Goal: Information Seeking & Learning: Learn about a topic

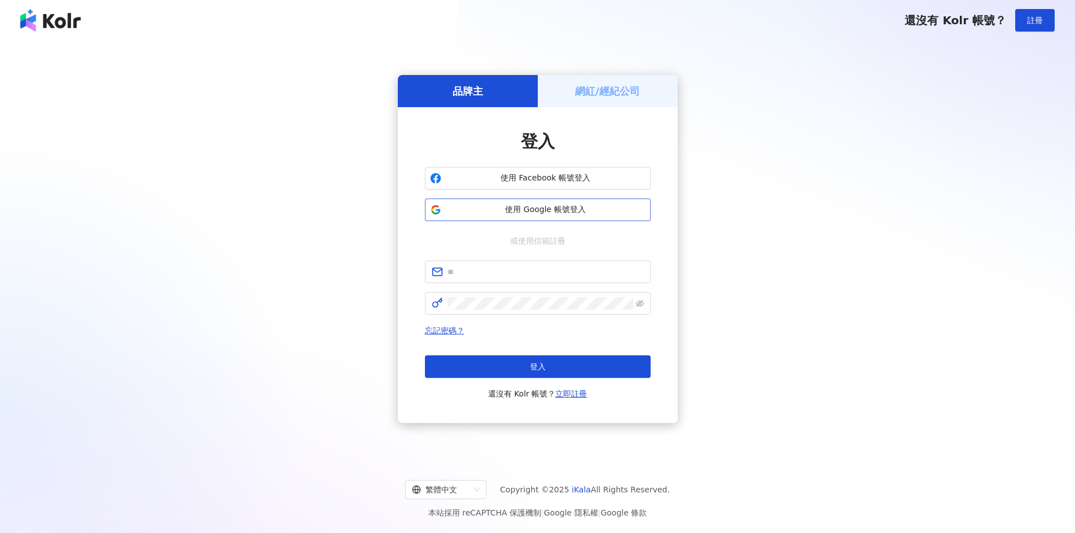
click at [574, 220] on button "使用 Google 帳號登入" at bounding box center [538, 210] width 226 height 23
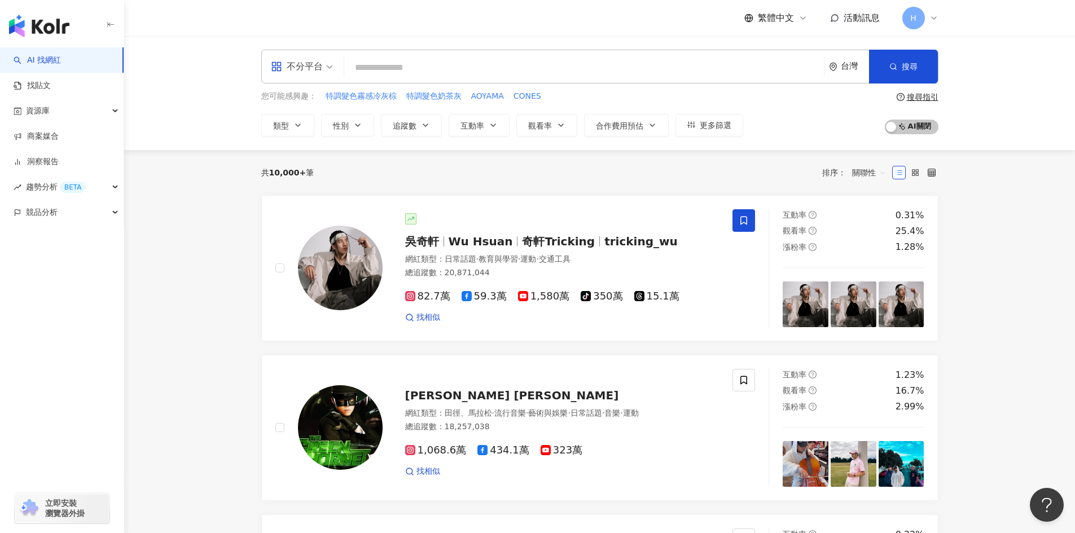
drag, startPoint x: 344, startPoint y: 53, endPoint x: 365, endPoint y: 65, distance: 24.3
click at [344, 55] on div "不分平台 台灣 搜尋" at bounding box center [599, 67] width 677 height 34
click at [400, 72] on input "search" at bounding box center [584, 67] width 471 height 21
paste input "*******"
type input "*******"
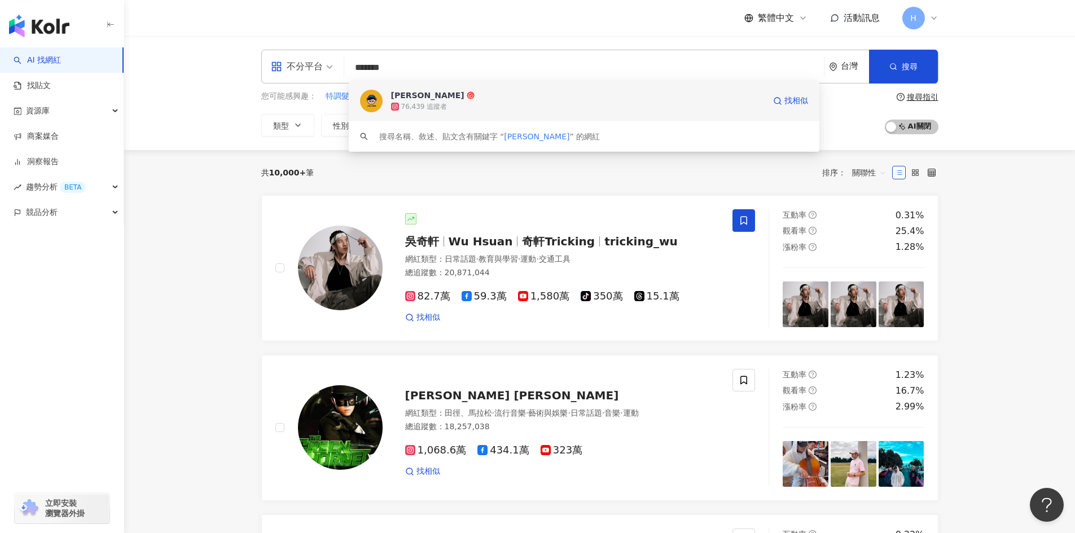
click at [448, 98] on span "[PERSON_NAME]" at bounding box center [578, 95] width 374 height 11
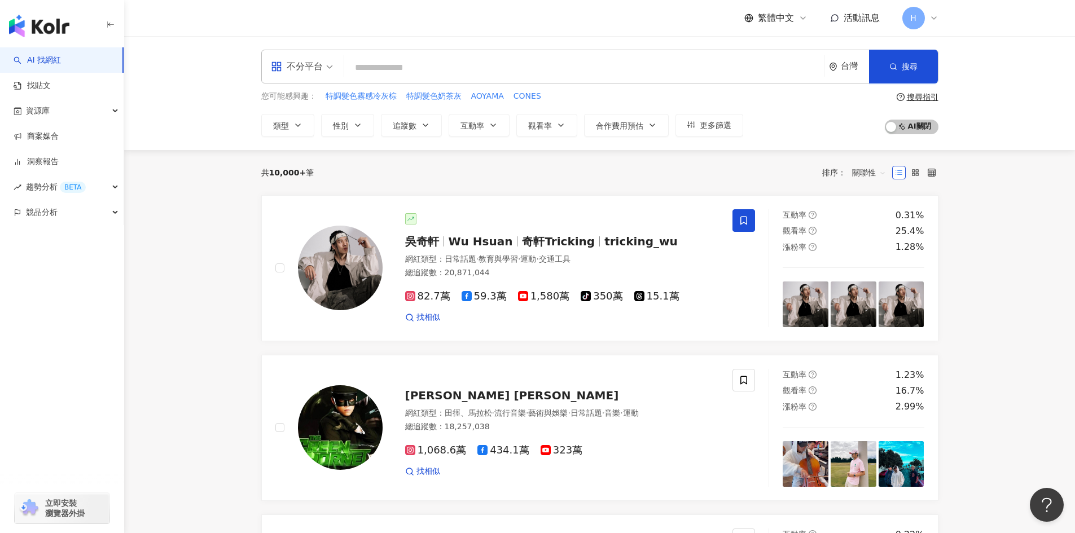
click at [462, 72] on input "search" at bounding box center [584, 67] width 471 height 21
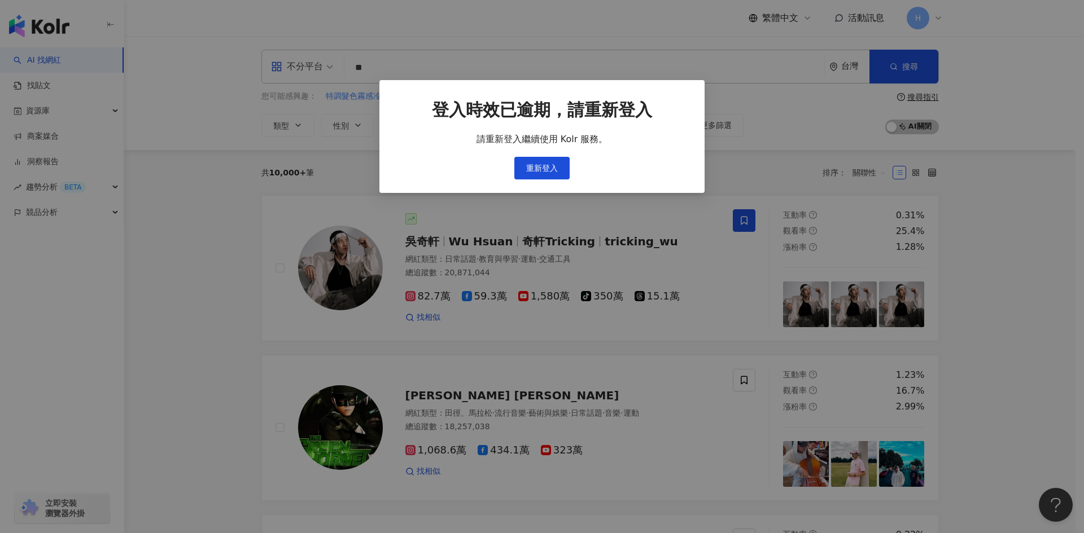
type input "**"
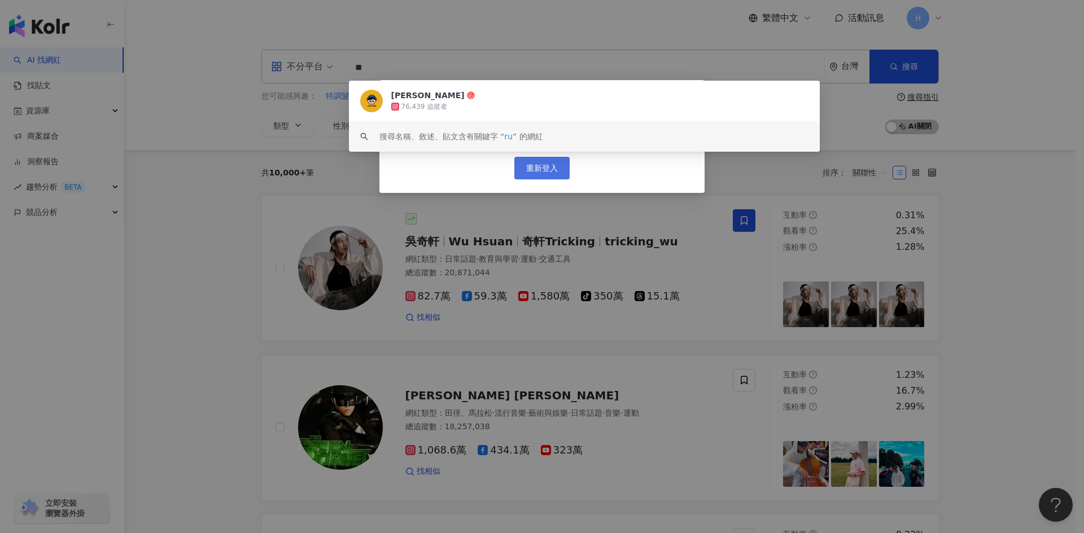
click at [532, 165] on span "重新登入" at bounding box center [542, 168] width 32 height 9
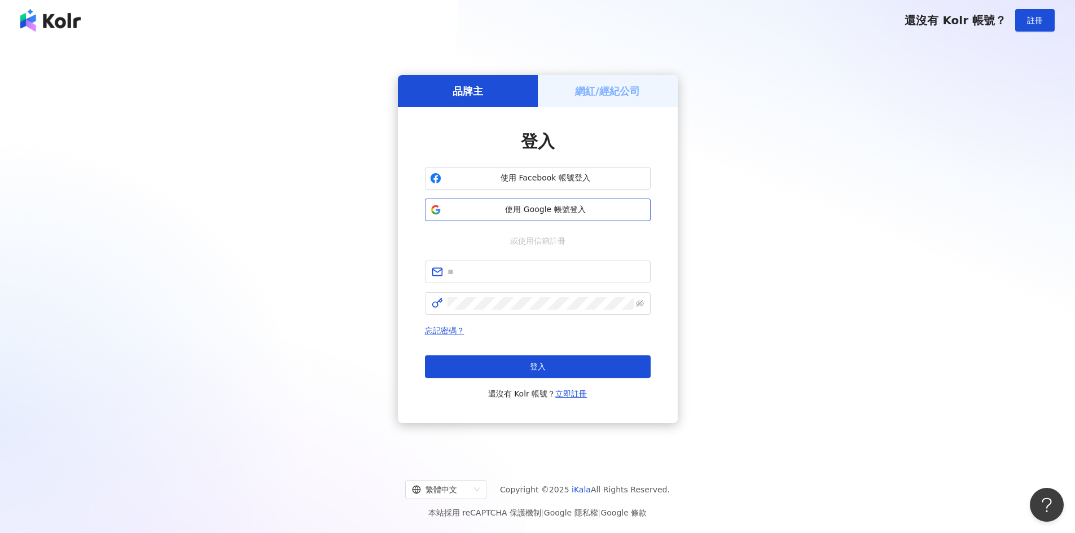
click at [537, 210] on span "使用 Google 帳號登入" at bounding box center [546, 209] width 200 height 11
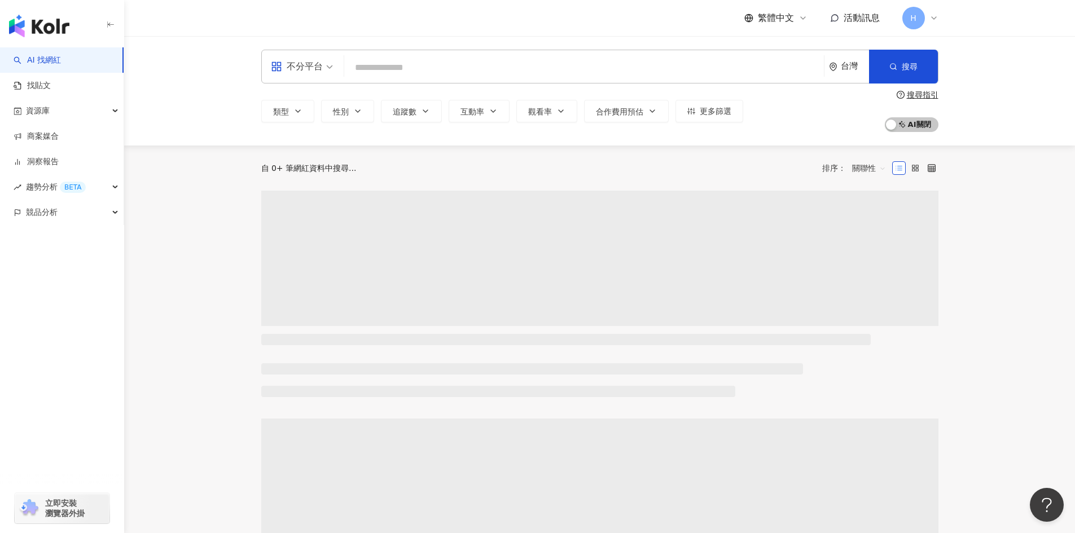
click at [406, 70] on input "search" at bounding box center [584, 67] width 471 height 21
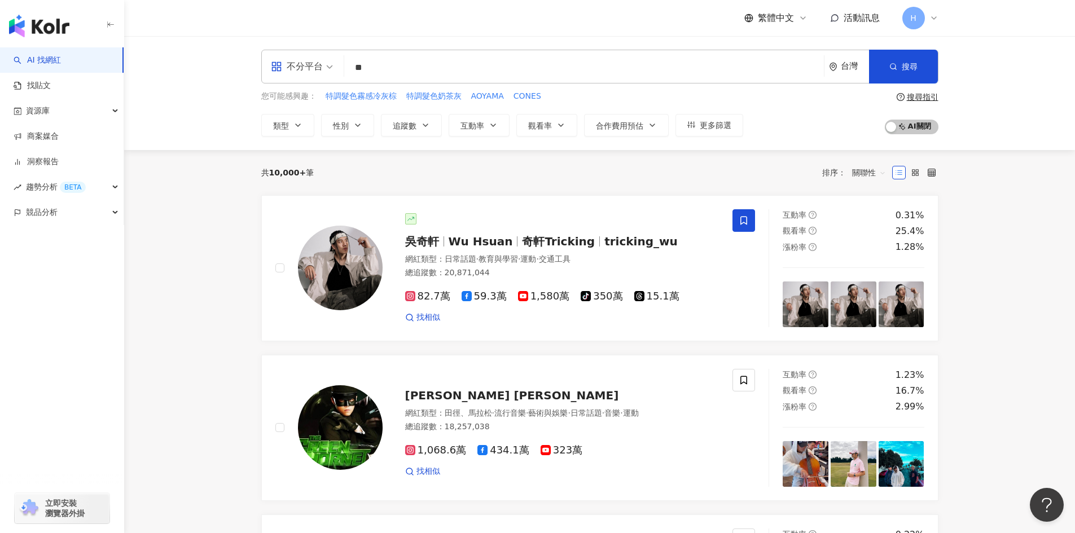
type input "*"
type input "**"
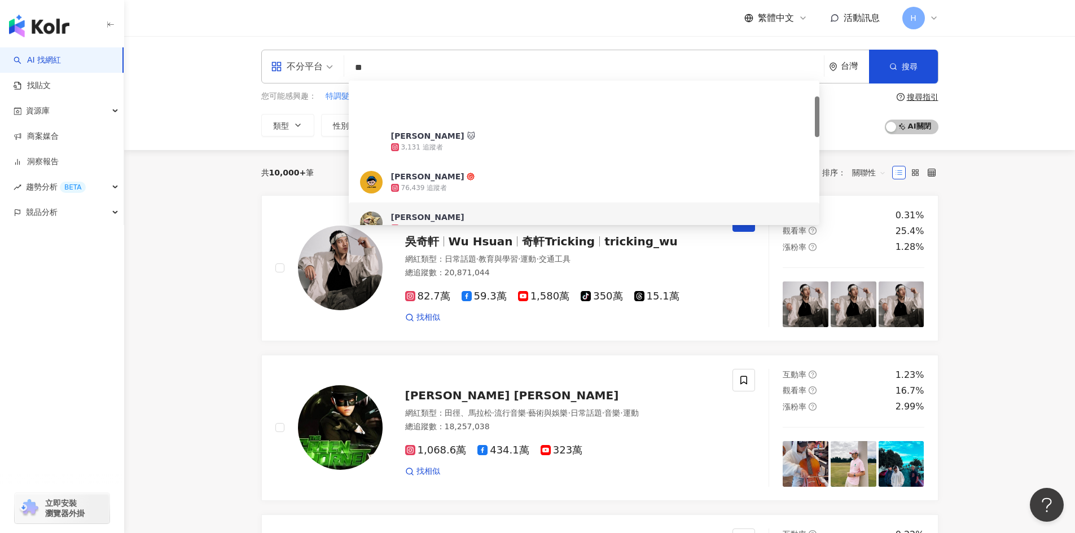
scroll to position [56, 0]
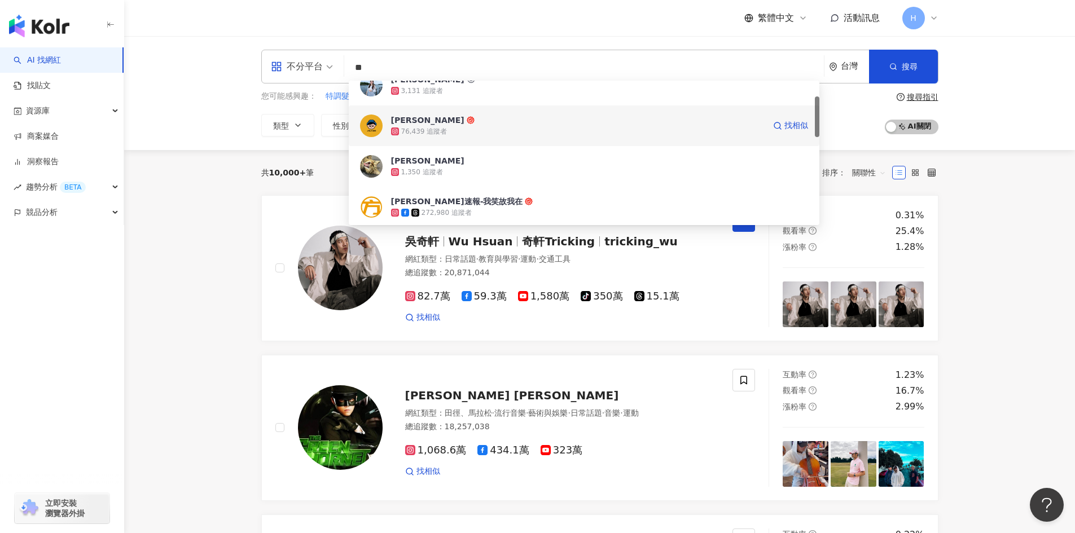
click at [460, 125] on span "[PERSON_NAME]" at bounding box center [578, 120] width 374 height 11
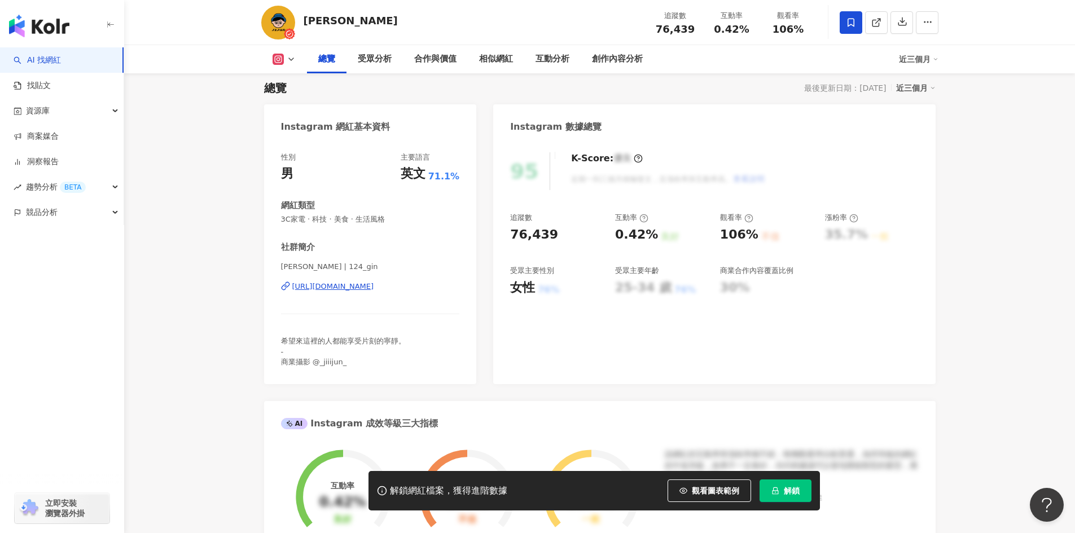
scroll to position [56, 0]
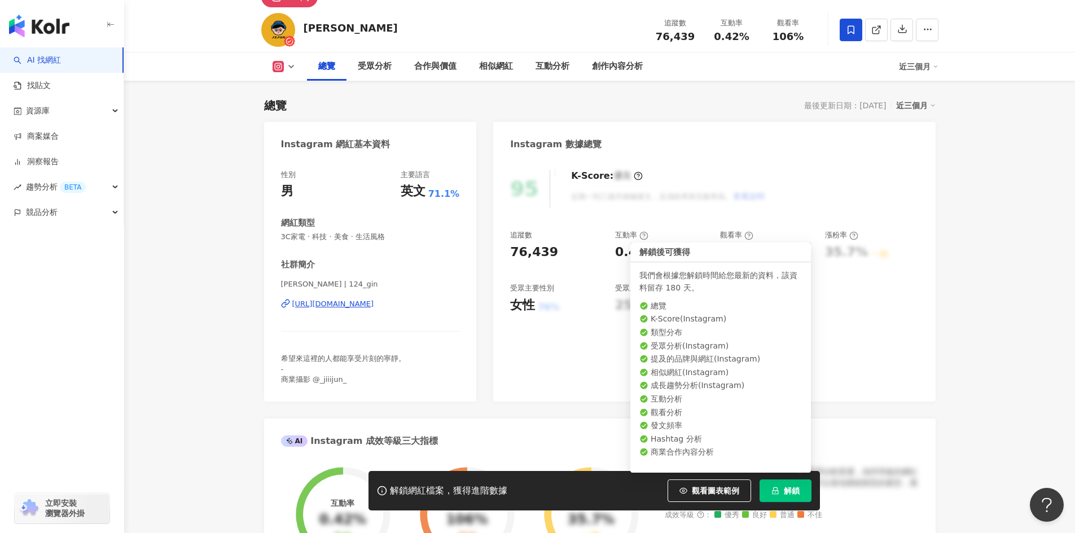
click at [789, 496] on button "解鎖" at bounding box center [786, 491] width 52 height 23
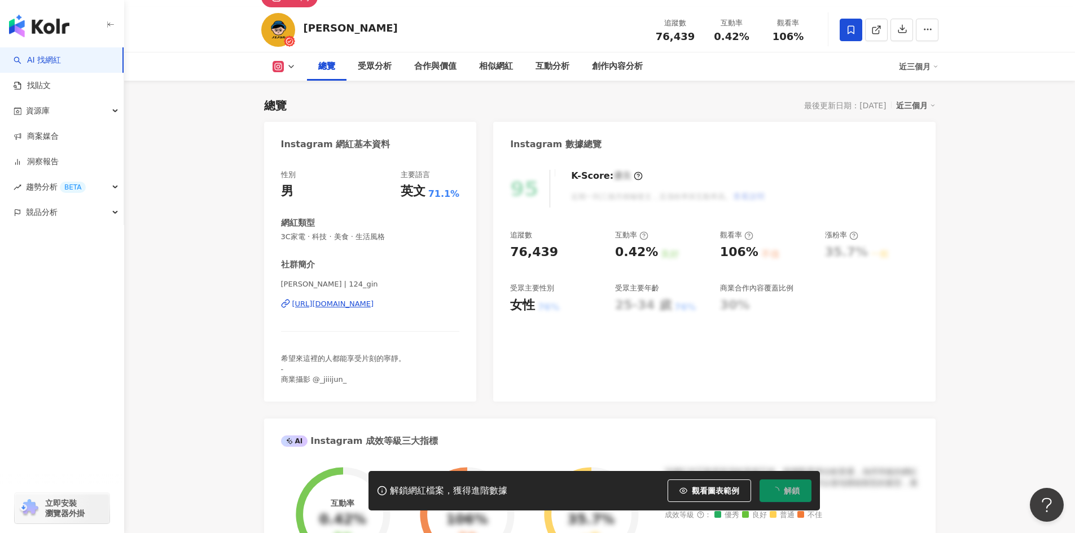
click at [922, 68] on div "近三個月" at bounding box center [919, 67] width 40 height 18
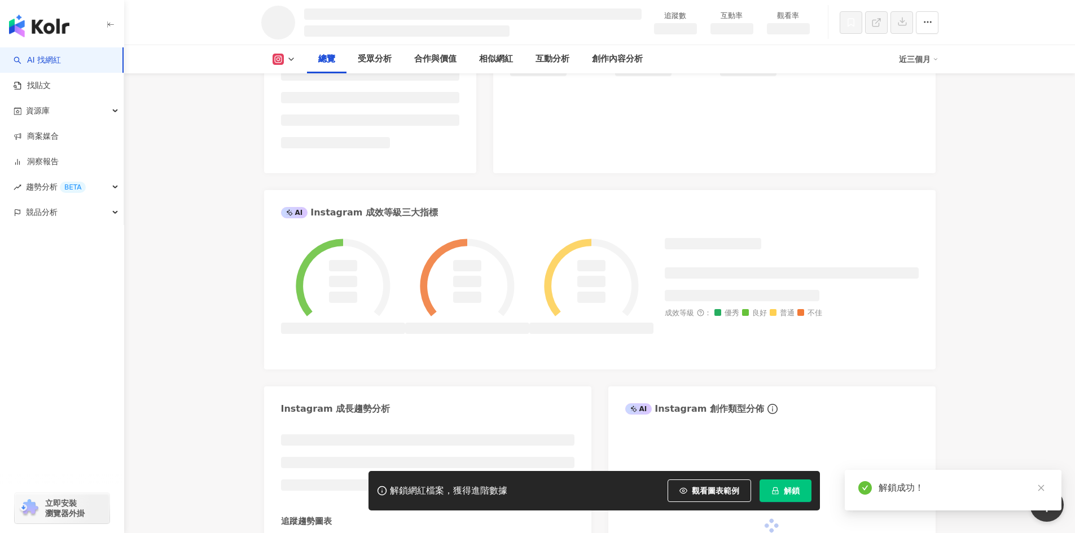
scroll to position [350, 0]
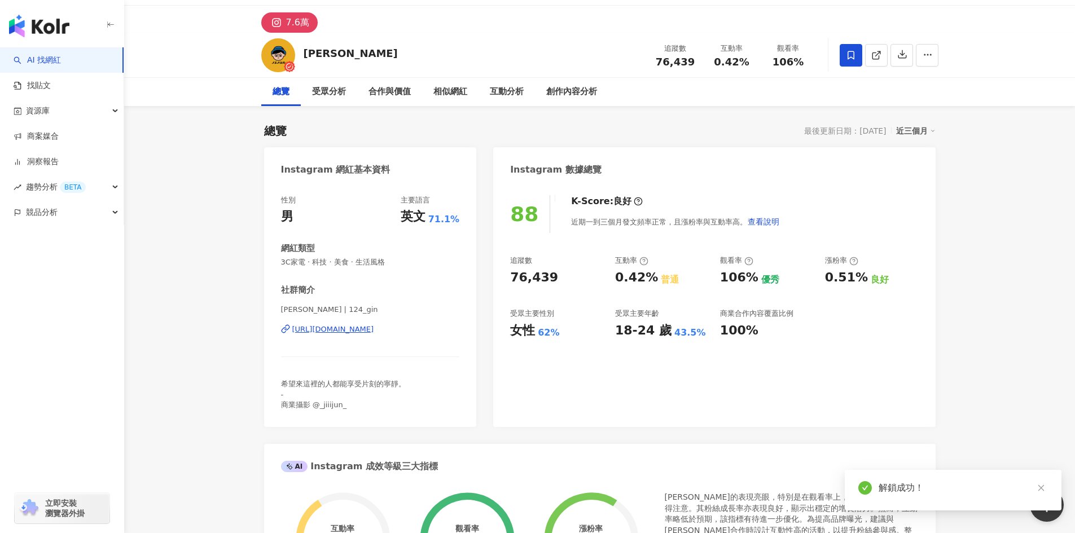
click at [922, 135] on div "近三個月" at bounding box center [916, 131] width 40 height 15
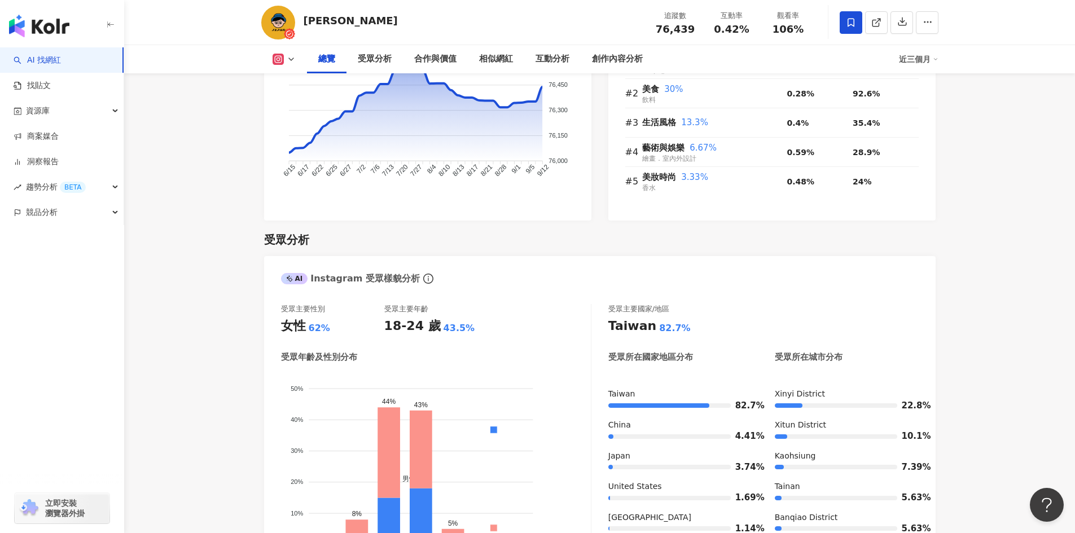
scroll to position [878, 0]
